Goal: Task Accomplishment & Management: Use online tool/utility

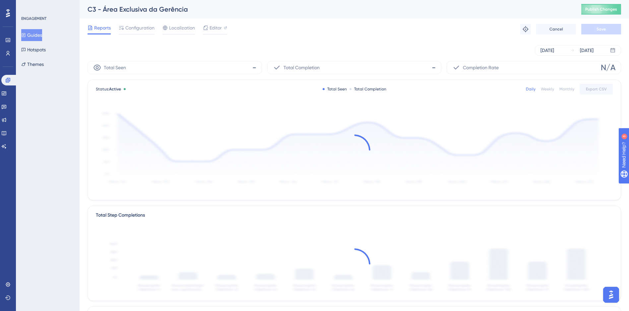
click at [42, 39] on button "Guides" at bounding box center [31, 35] width 21 height 12
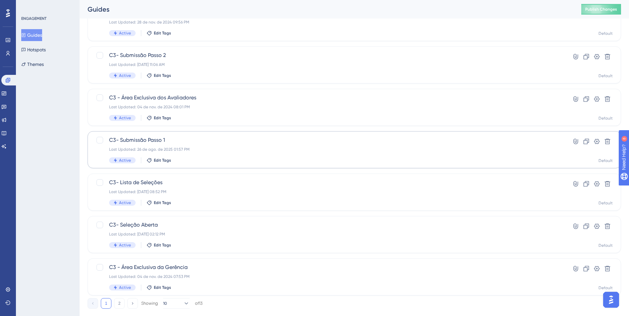
scroll to position [198, 0]
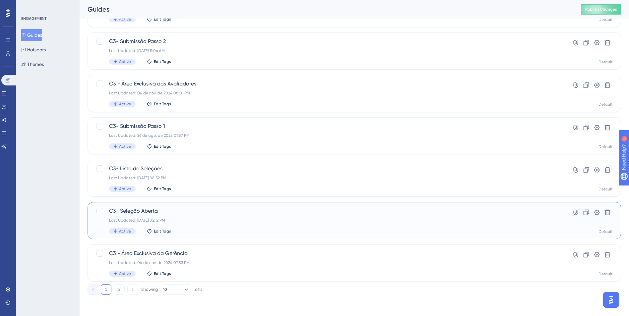
click at [247, 220] on div "Last Updated: 26 de ago. de 2025 02:12 PM" at bounding box center [327, 220] width 437 height 5
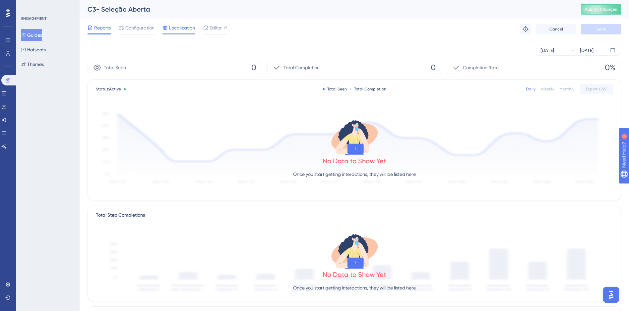
click at [181, 30] on span "Localization" at bounding box center [182, 28] width 26 height 8
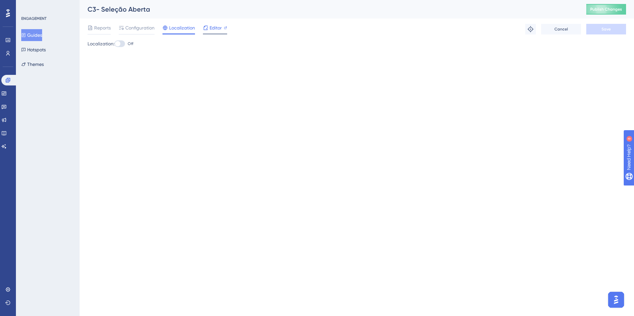
click at [210, 31] on span "Editor" at bounding box center [215, 28] width 12 height 8
click at [128, 29] on span "Configuration" at bounding box center [139, 28] width 29 height 8
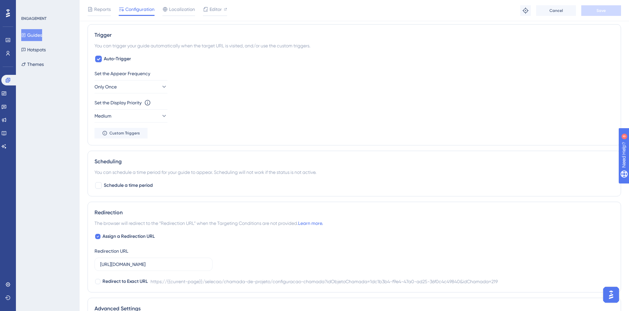
scroll to position [398, 0]
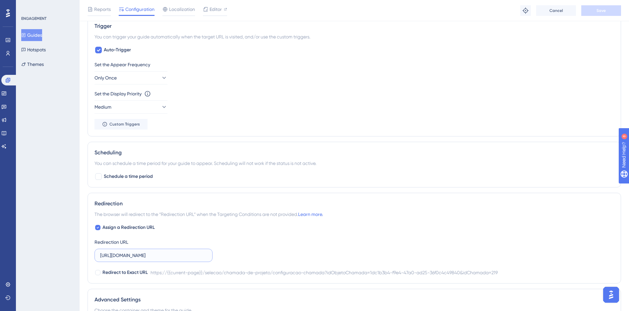
click at [200, 256] on input "https://app-cerebro3-frontend-hom.azurewebsites.net/selecao/chamada-de-projeto/…" at bounding box center [153, 255] width 107 height 7
drag, startPoint x: 203, startPoint y: 256, endPoint x: 208, endPoint y: 256, distance: 5.3
click at [208, 256] on label "https://app-cerebro3-frontend-hom.azurewebsites.net/selecao/chamada-de-projeto/…" at bounding box center [153, 255] width 118 height 13
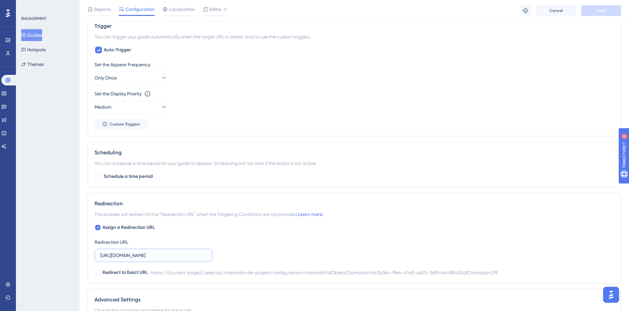
click at [207, 256] on input "https://app-cerebro3-frontend-hom.azurewebsites.net/selecao/chamada-de-projeto/…" at bounding box center [153, 255] width 107 height 7
click at [190, 257] on input "https://app-cerebro3-frontend-hom.azurewebsites.net/selecao/chamada-de-projeto/…" at bounding box center [153, 255] width 107 height 7
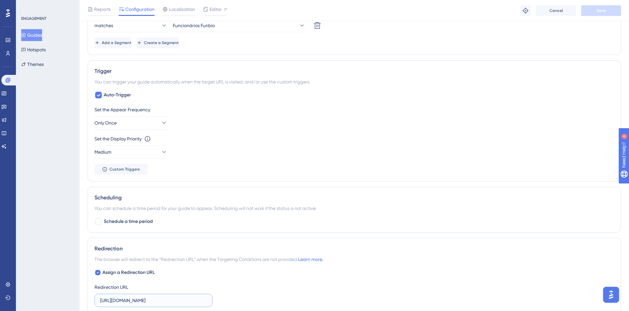
scroll to position [365, 0]
